Goal: Browse casually

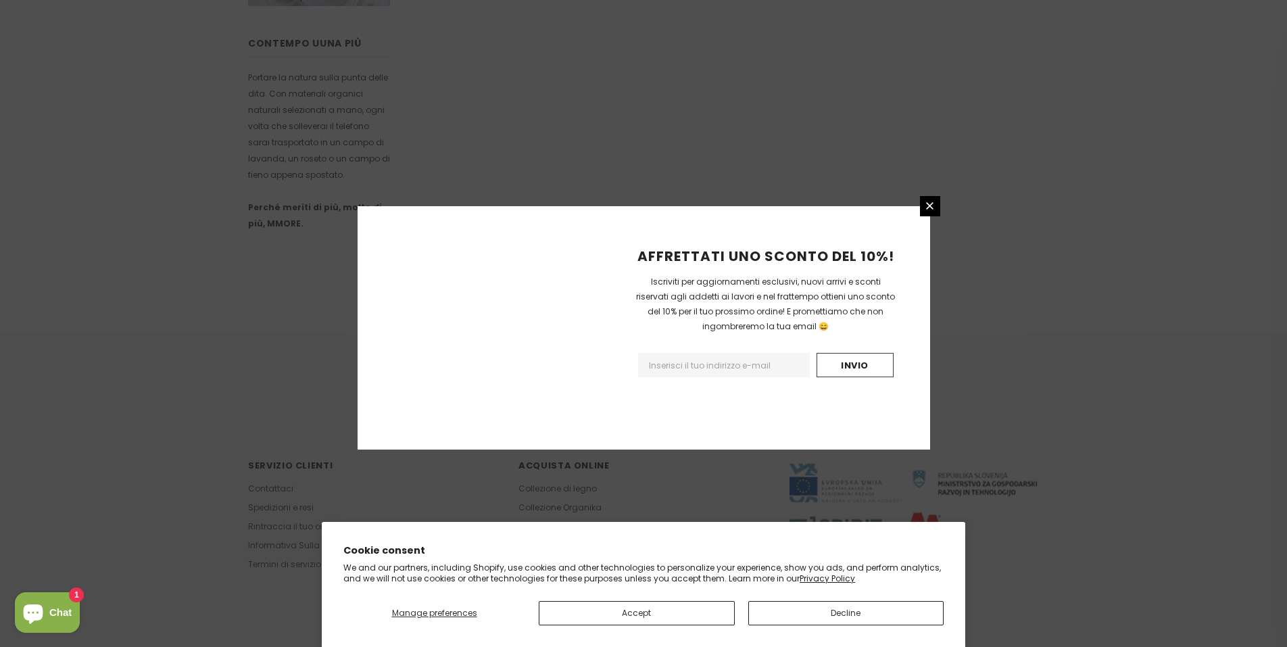
scroll to position [739, 0]
